Goal: Task Accomplishment & Management: Use online tool/utility

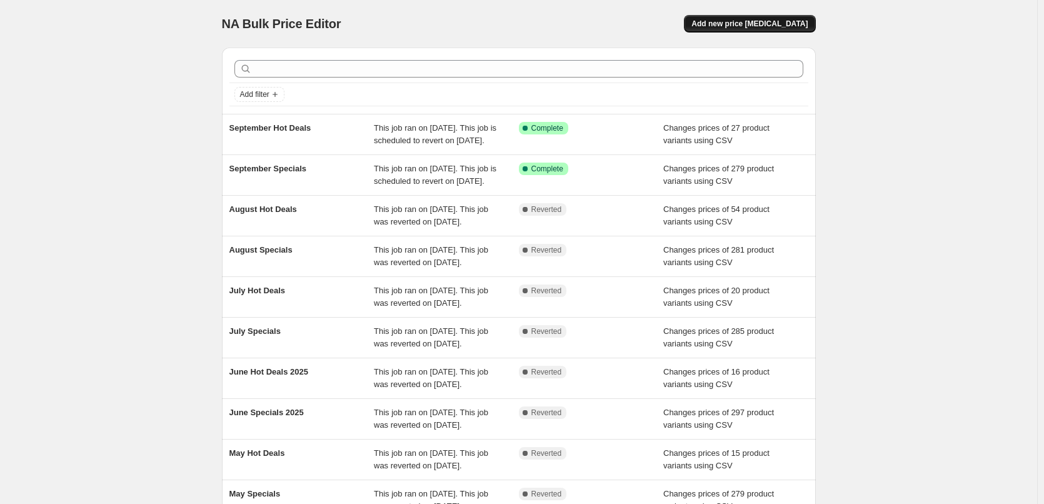
click at [780, 21] on span "Add new price [MEDICAL_DATA]" at bounding box center [749, 24] width 116 height 10
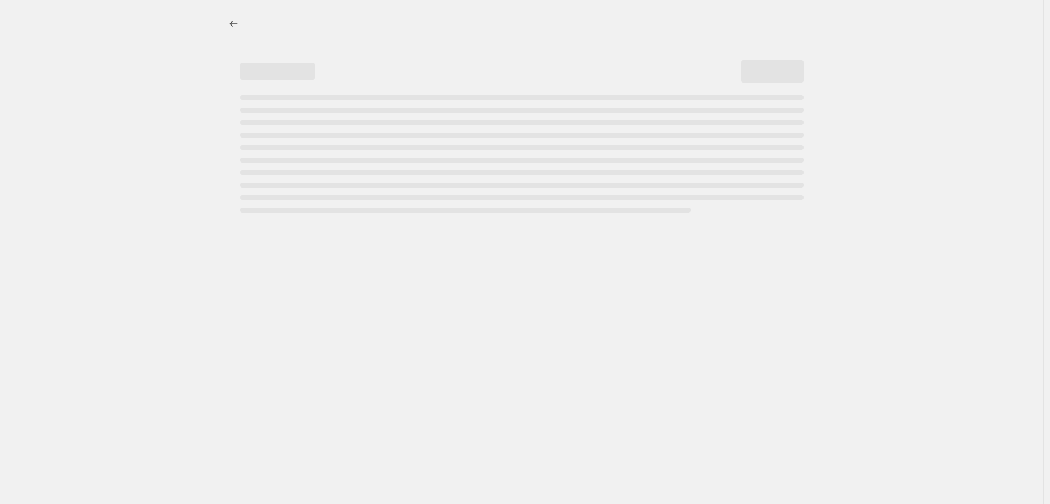
select select "percentage"
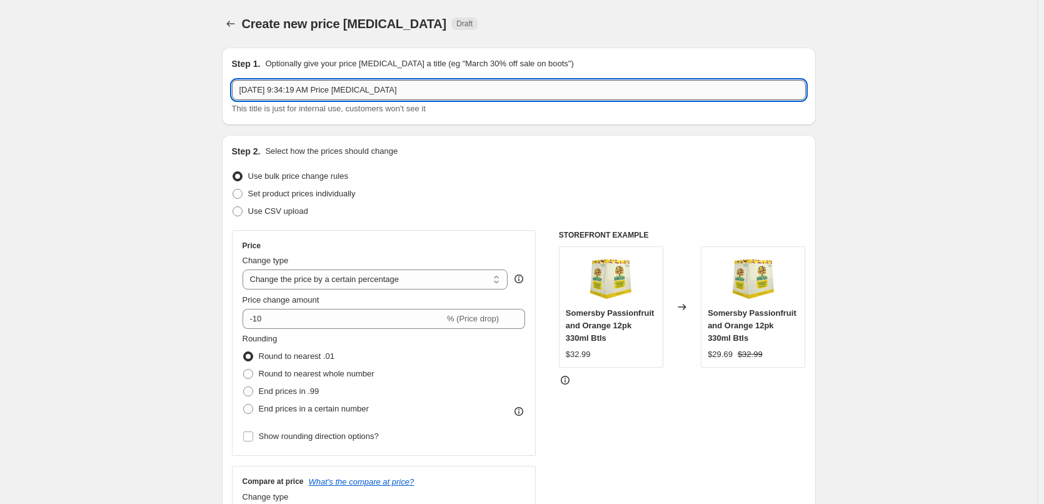
click at [560, 86] on input "Sep 26, 2025, 9:34:19 AM Price change job" at bounding box center [519, 90] width 574 height 20
type input "October Specials"
click at [287, 211] on span "Use CSV upload" at bounding box center [278, 210] width 60 height 9
click at [233, 207] on input "Use CSV upload" at bounding box center [233, 206] width 1 height 1
radio input "true"
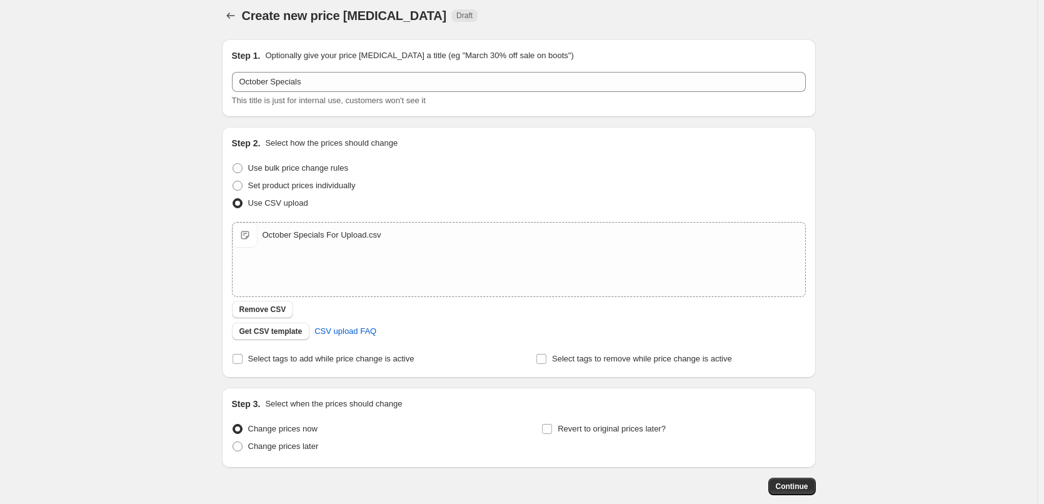
scroll to position [76, 0]
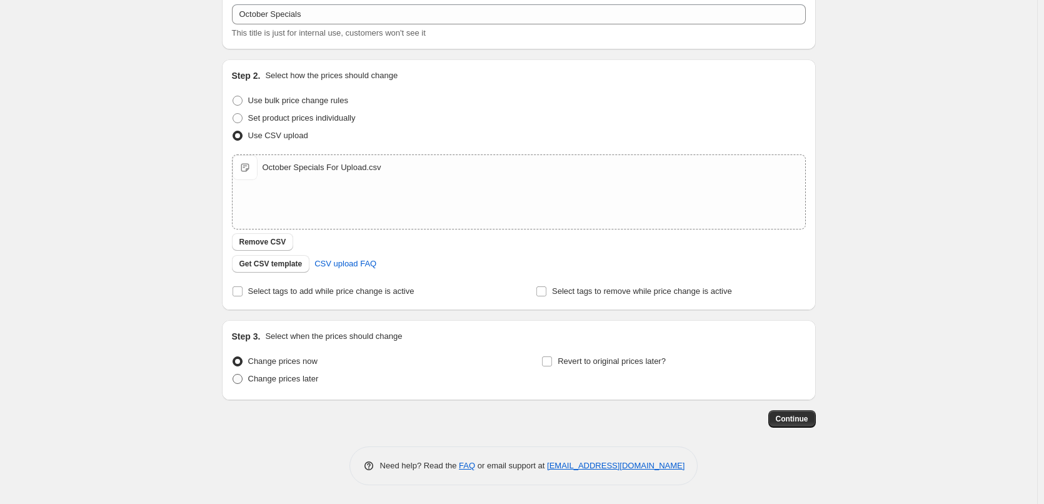
click at [282, 385] on span "Change prices later" at bounding box center [283, 379] width 71 height 13
click at [233, 375] on input "Change prices later" at bounding box center [233, 374] width 1 height 1
radio input "true"
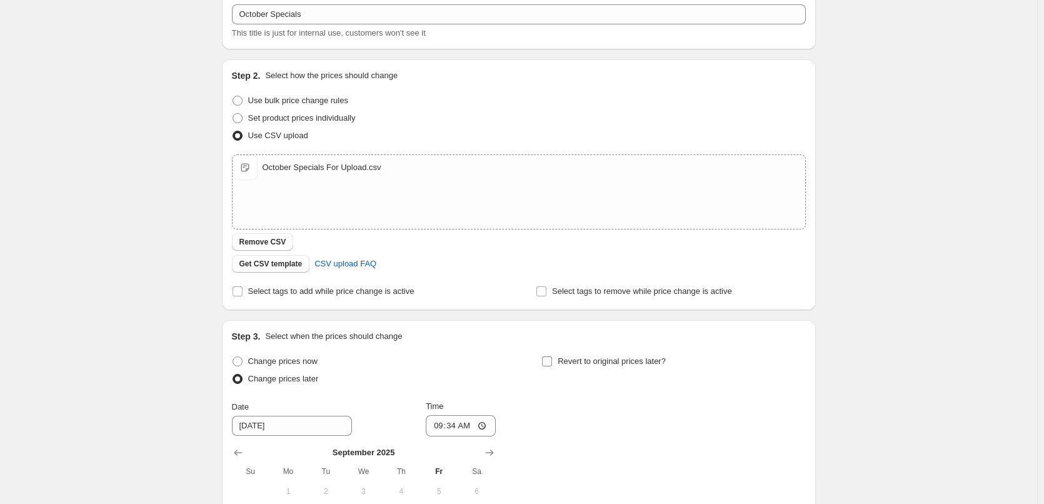
click at [615, 366] on span "Revert to original prices later?" at bounding box center [612, 361] width 108 height 13
click at [552, 366] on input "Revert to original prices later?" at bounding box center [547, 361] width 10 height 10
checkbox input "true"
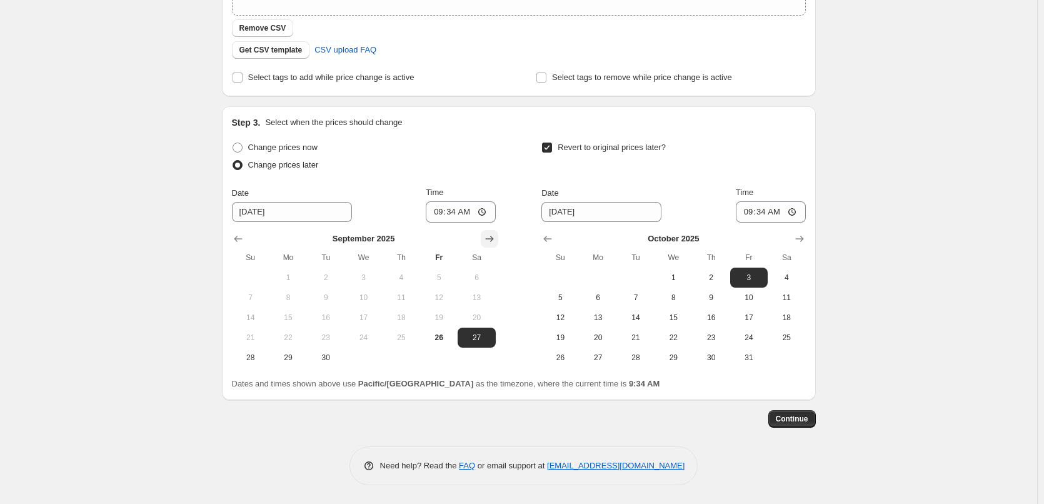
click at [496, 231] on button "Show next month, October 2025" at bounding box center [490, 239] width 18 height 18
click at [377, 275] on span "1" at bounding box center [363, 278] width 28 height 10
type input "10/1/2025"
click at [435, 217] on input "09:34" at bounding box center [461, 211] width 70 height 21
type input "00:15"
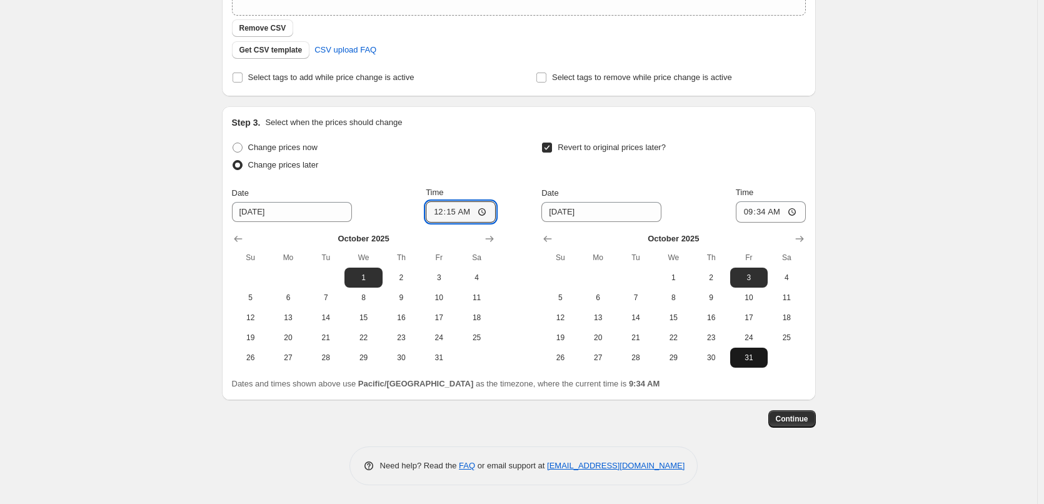
click at [757, 359] on span "31" at bounding box center [749, 358] width 28 height 10
type input "10/31/2025"
click at [747, 218] on input "09:34" at bounding box center [771, 211] width 70 height 21
type input "23:45"
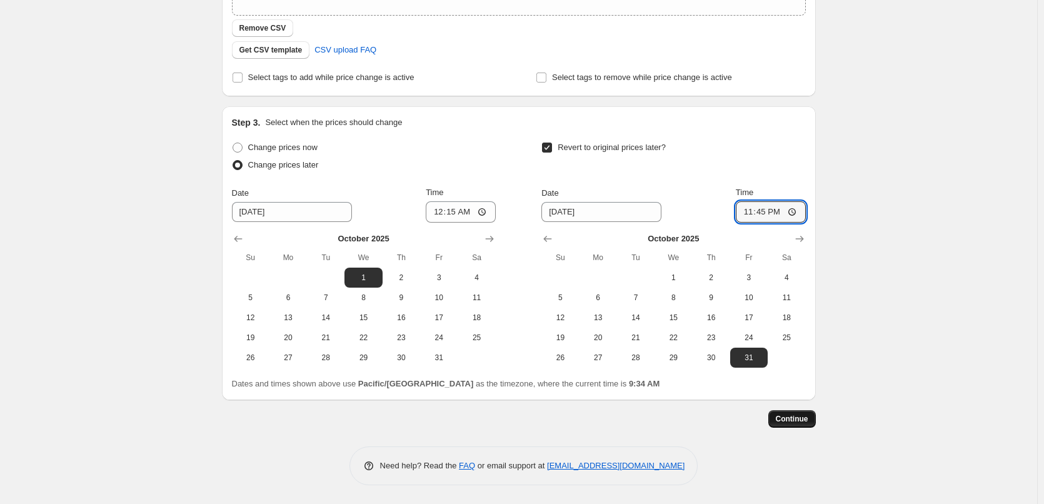
click at [786, 413] on button "Continue" at bounding box center [792, 419] width 48 height 18
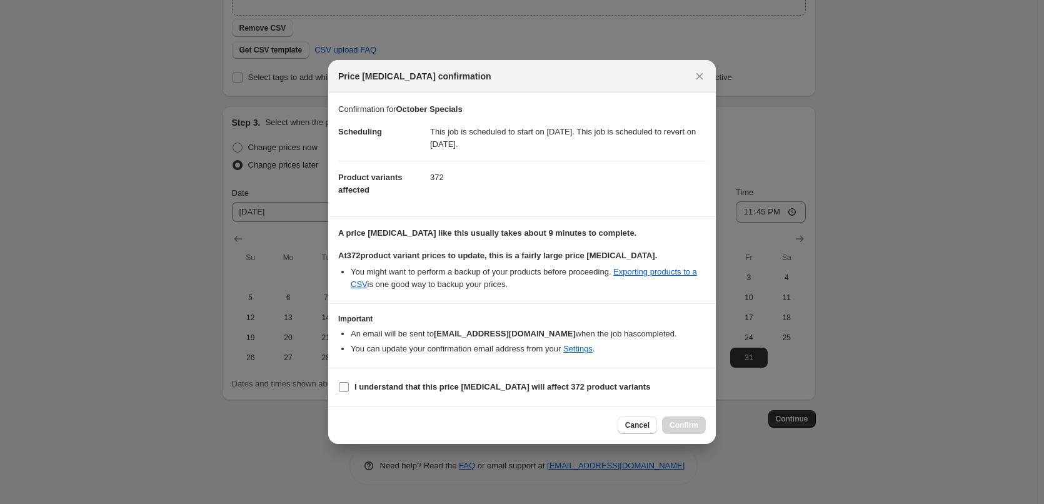
click at [490, 385] on b "I understand that this price change job will affect 372 product variants" at bounding box center [502, 386] width 296 height 9
click at [349, 385] on input "I understand that this price change job will affect 372 product variants" at bounding box center [344, 387] width 10 height 10
checkbox input "true"
click at [695, 421] on span "Confirm" at bounding box center [684, 425] width 29 height 10
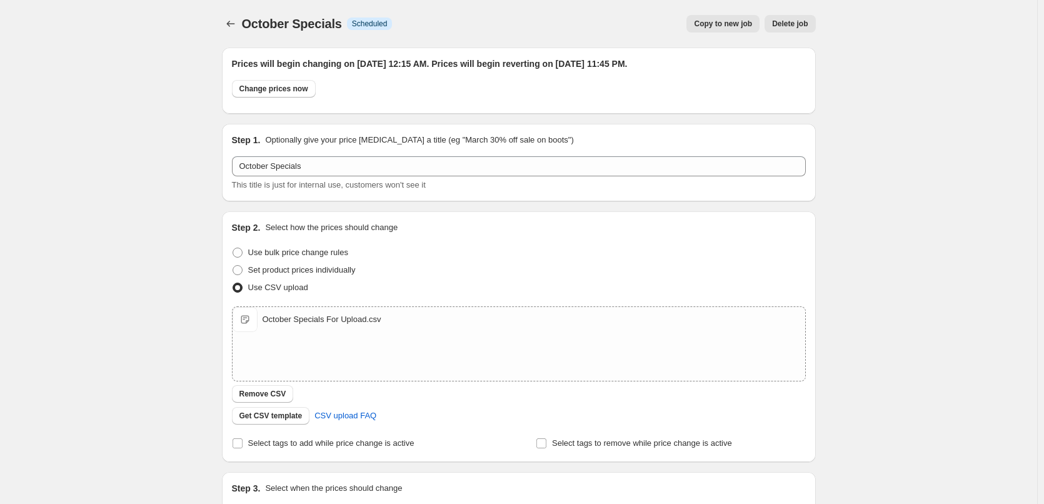
scroll to position [289, 0]
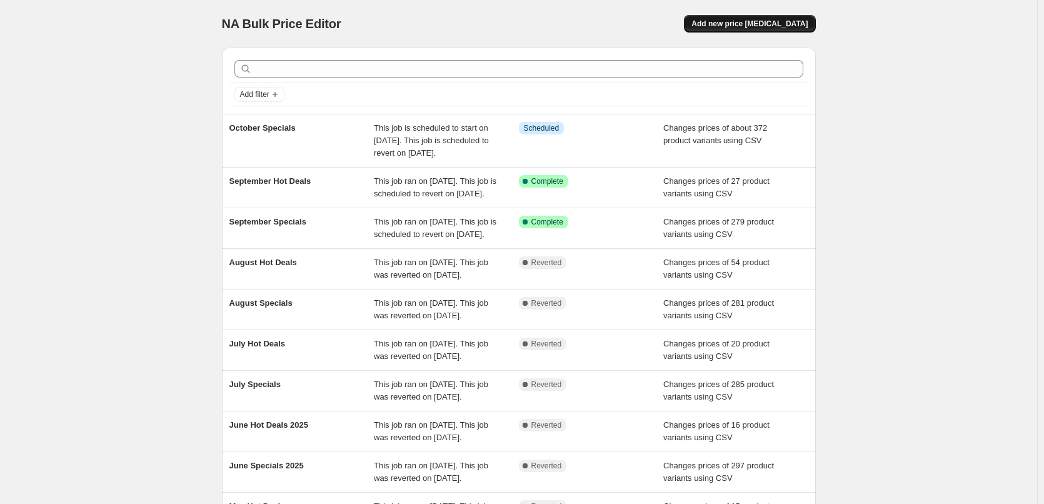
click at [765, 24] on span "Add new price change job" at bounding box center [749, 24] width 116 height 10
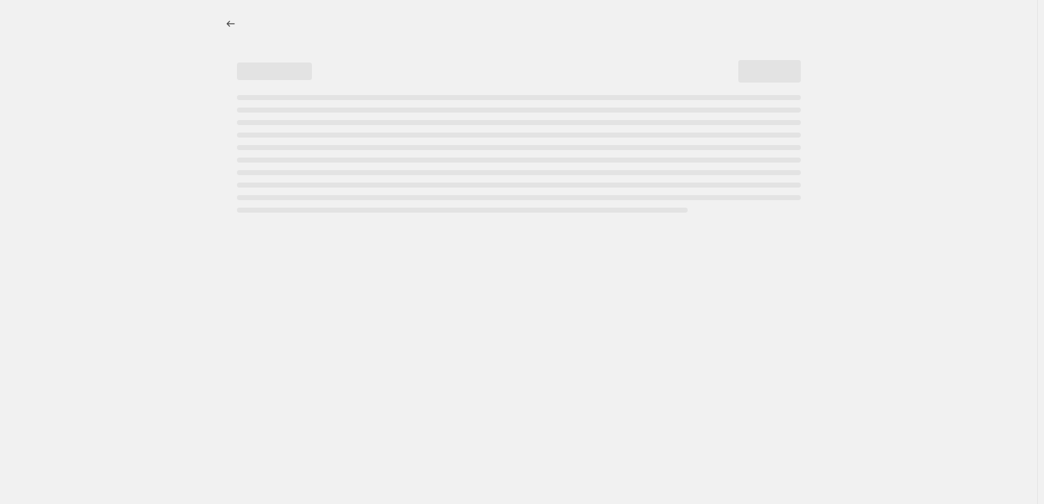
select select "percentage"
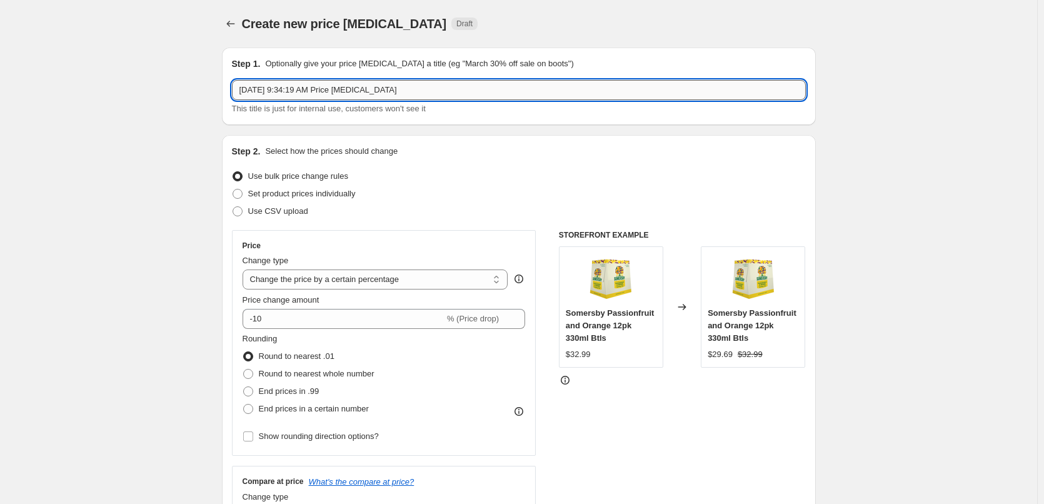
click at [420, 93] on input "Sep 26, 2025, 9:34:19 AM Price change job" at bounding box center [519, 90] width 574 height 20
type input "October Hot Deals"
click at [283, 210] on span "Use CSV upload" at bounding box center [278, 210] width 60 height 9
click at [233, 207] on input "Use CSV upload" at bounding box center [233, 206] width 1 height 1
radio input "true"
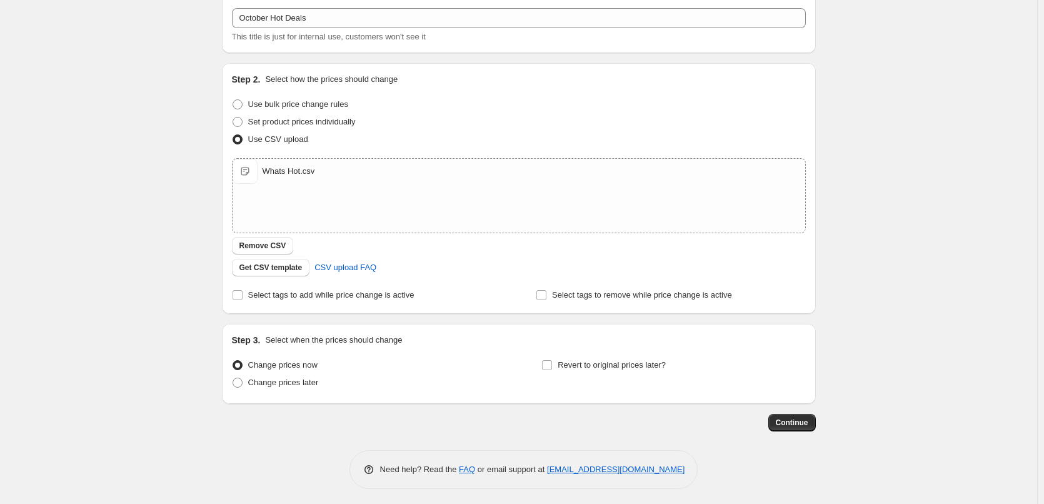
scroll to position [76, 0]
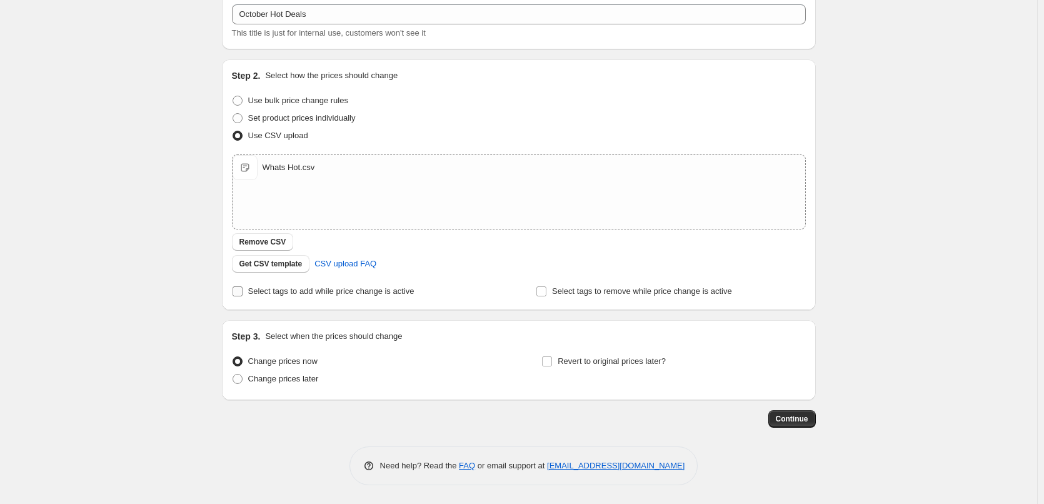
click at [298, 295] on span "Select tags to add while price change is active" at bounding box center [331, 290] width 166 height 9
click at [243, 295] on input "Select tags to add while price change is active" at bounding box center [238, 291] width 10 height 10
checkbox input "true"
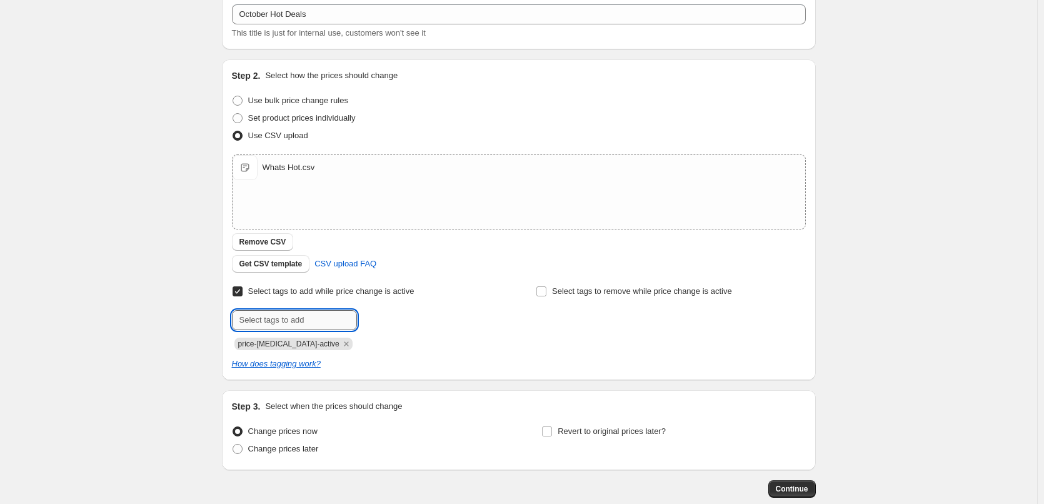
click at [302, 319] on input "text" at bounding box center [294, 320] width 125 height 20
type input "hot-deals"
click at [388, 317] on span "hot-deals" at bounding box center [400, 318] width 33 height 9
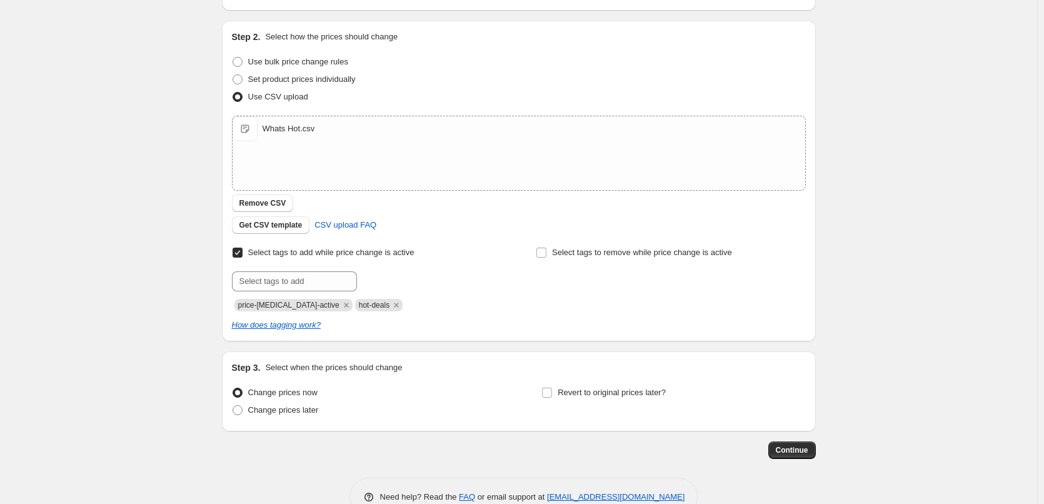
scroll to position [146, 0]
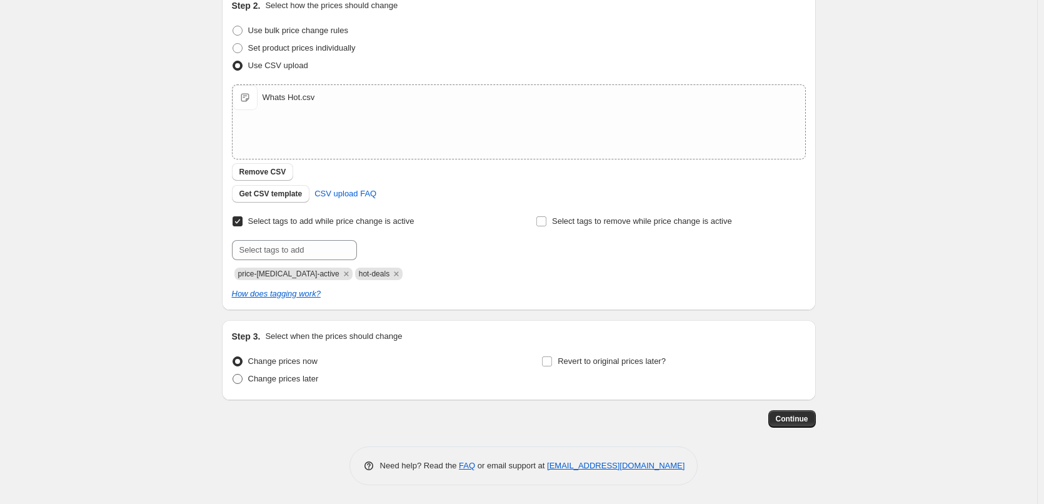
click at [274, 380] on span "Change prices later" at bounding box center [283, 378] width 71 height 9
click at [233, 375] on input "Change prices later" at bounding box center [233, 374] width 1 height 1
radio input "true"
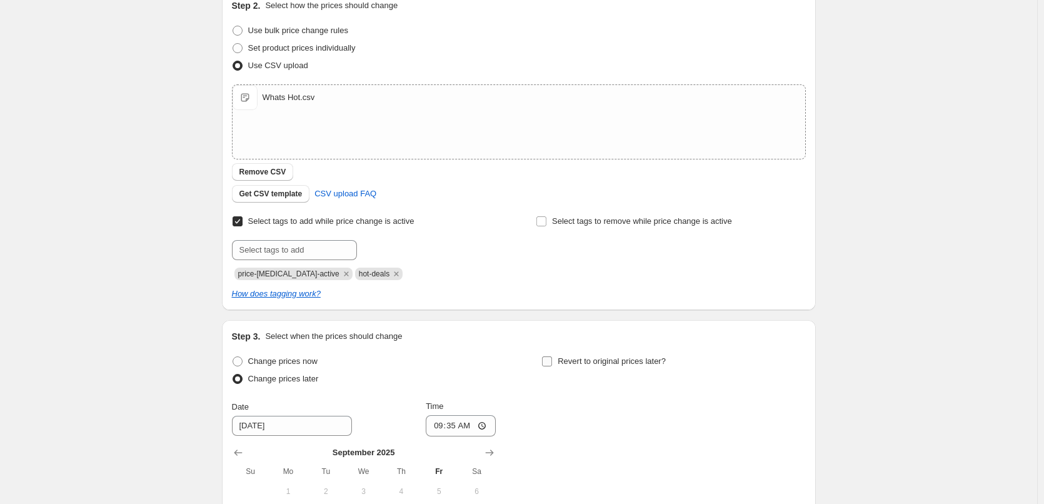
click at [626, 356] on span "Revert to original prices later?" at bounding box center [612, 360] width 108 height 9
click at [552, 356] on input "Revert to original prices later?" at bounding box center [547, 361] width 10 height 10
checkbox input "true"
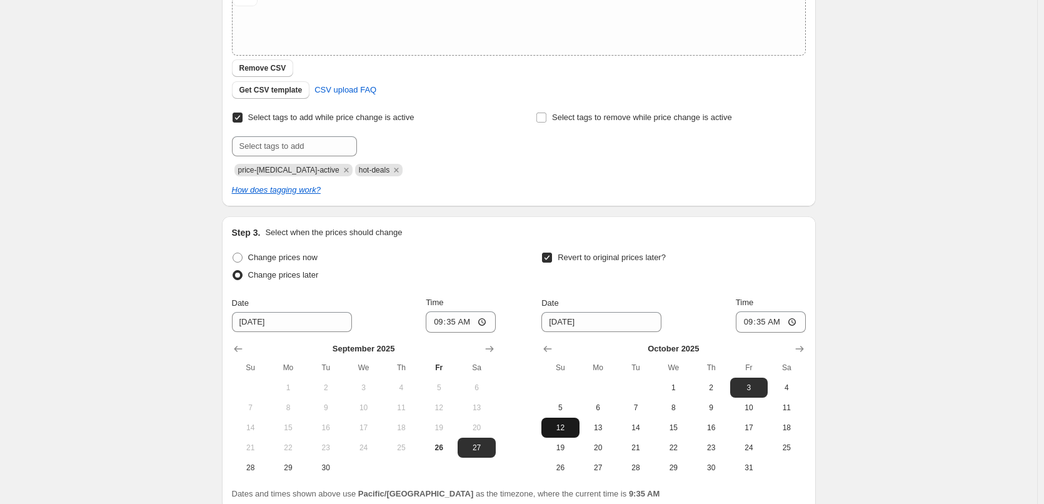
scroll to position [360, 0]
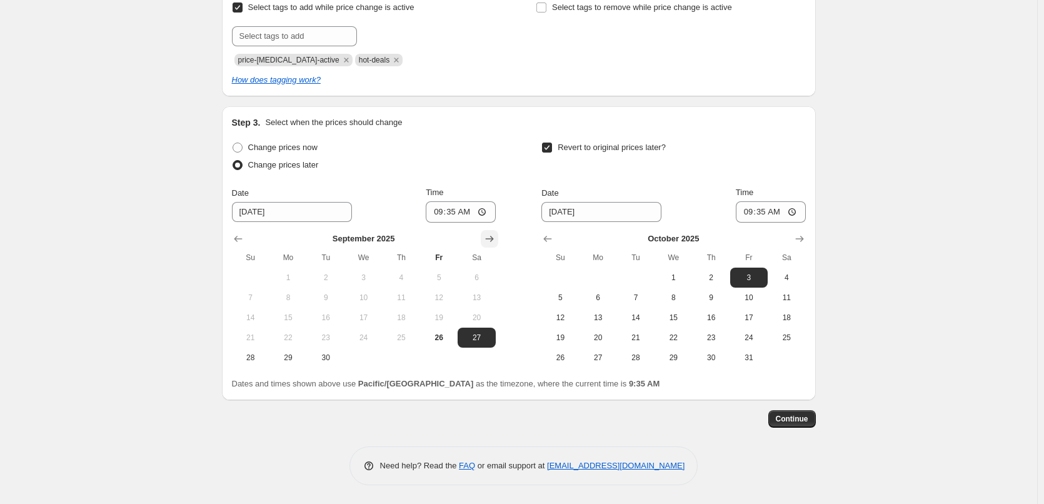
click at [493, 237] on icon "Show next month, October 2025" at bounding box center [489, 239] width 8 height 6
click at [436, 357] on span "31" at bounding box center [439, 358] width 28 height 10
type input "10/31/2025"
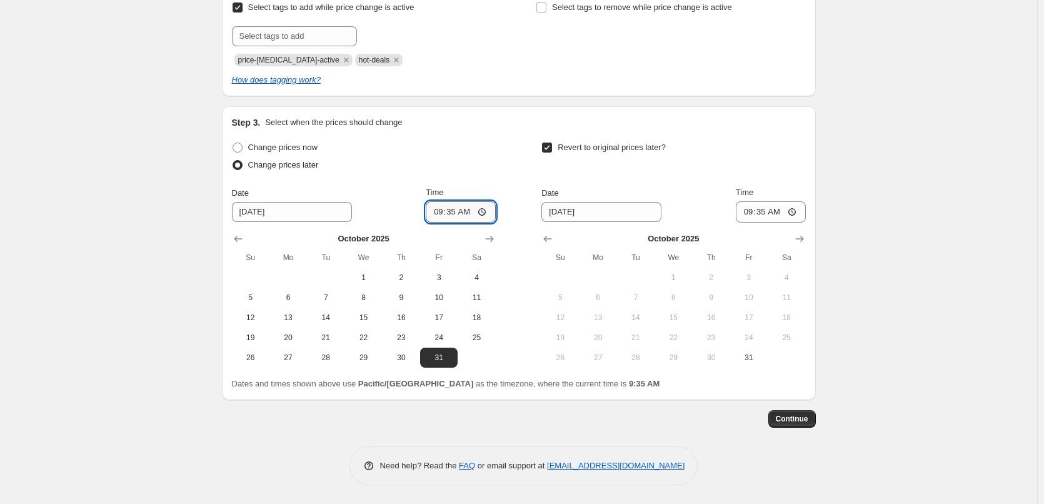
click at [437, 213] on input "09:35" at bounding box center [461, 211] width 70 height 21
type input "00:15"
click at [749, 354] on span "31" at bounding box center [749, 358] width 28 height 10
type input "10/31/2025"
click at [717, 301] on span "9" at bounding box center [711, 298] width 28 height 10
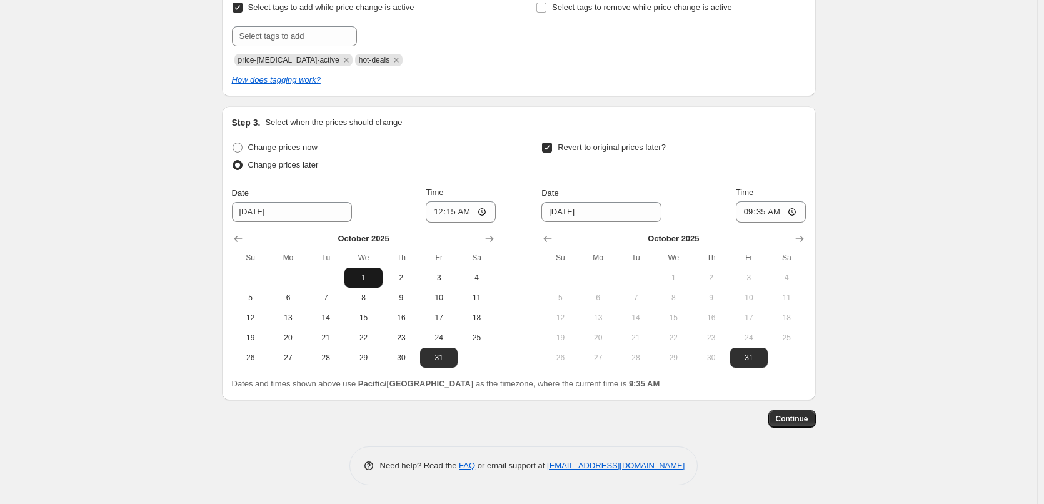
click at [358, 273] on span "1" at bounding box center [363, 278] width 28 height 10
type input "10/1/2025"
click at [745, 214] on input "09:35" at bounding box center [771, 211] width 70 height 21
type input "23:45"
click at [765, 174] on div "Revert to original prices later?" at bounding box center [673, 158] width 264 height 38
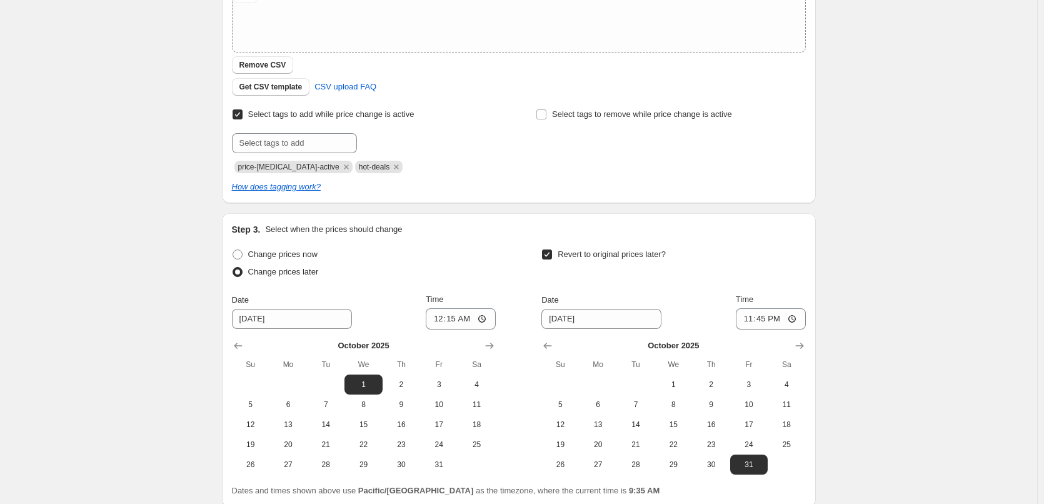
scroll to position [313, 0]
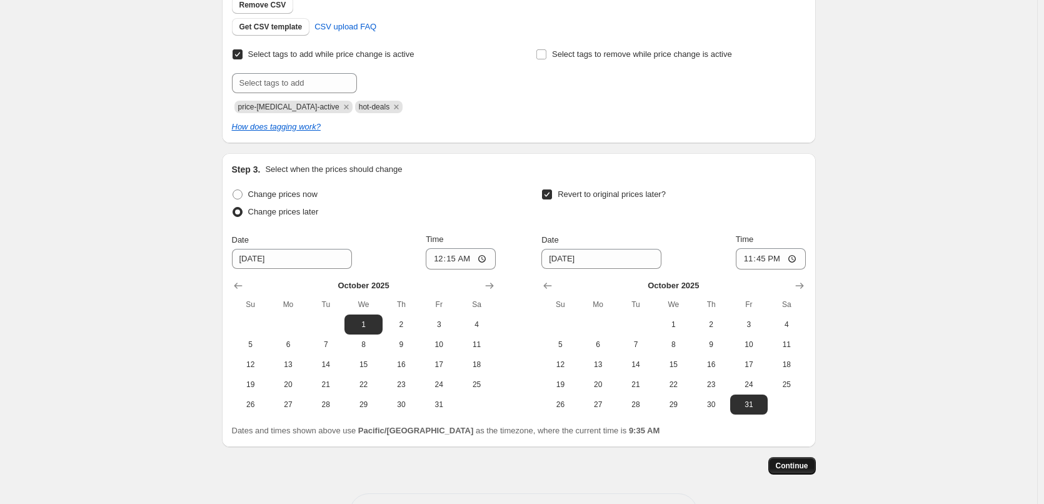
click at [797, 465] on span "Continue" at bounding box center [792, 466] width 33 height 10
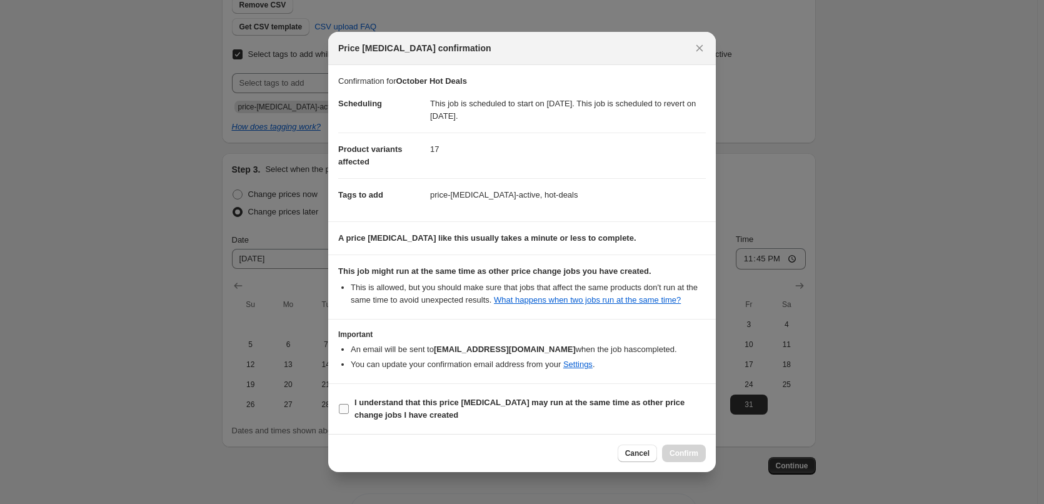
click at [391, 410] on b "I understand that this price change job may run at the same time as other price…" at bounding box center [519, 409] width 330 height 22
click at [349, 410] on input "I understand that this price change job may run at the same time as other price…" at bounding box center [344, 409] width 10 height 10
checkbox input "true"
click at [692, 458] on span "Confirm" at bounding box center [684, 453] width 29 height 10
